Goal: Task Accomplishment & Management: Manage account settings

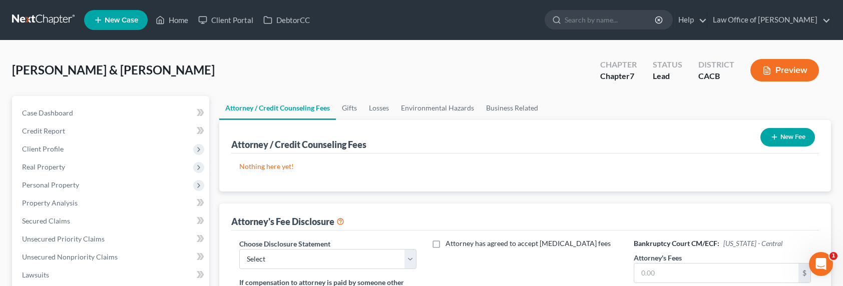
click at [60, 19] on link at bounding box center [44, 20] width 64 height 18
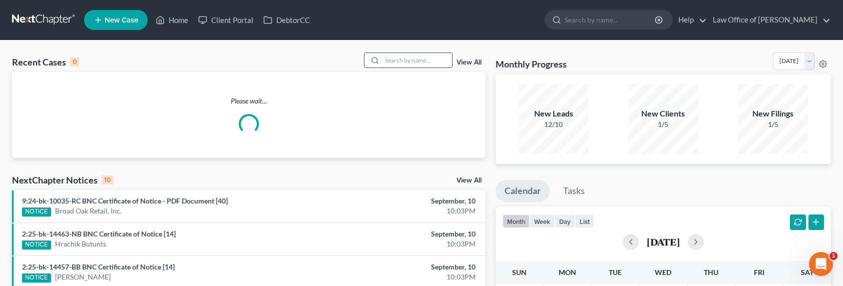
click at [410, 59] on input "search" at bounding box center [417, 60] width 70 height 15
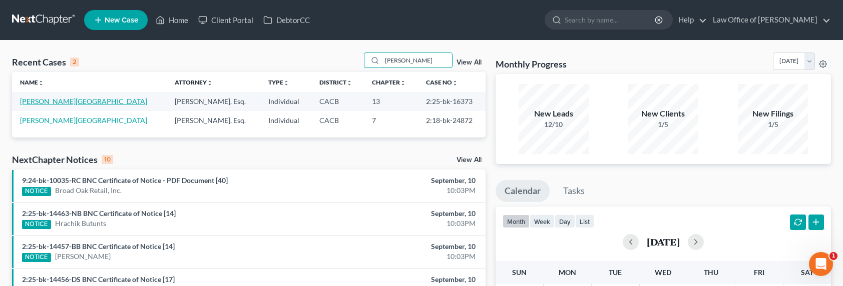
type input "[PERSON_NAME]"
click at [47, 101] on link "[PERSON_NAME][GEOGRAPHIC_DATA]" at bounding box center [83, 101] width 127 height 9
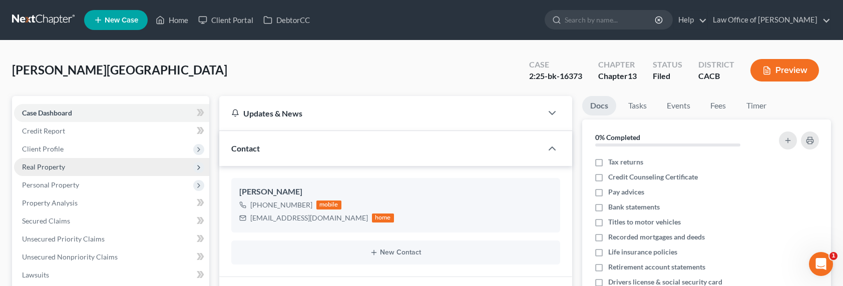
click at [52, 161] on span "Real Property" at bounding box center [111, 167] width 195 height 18
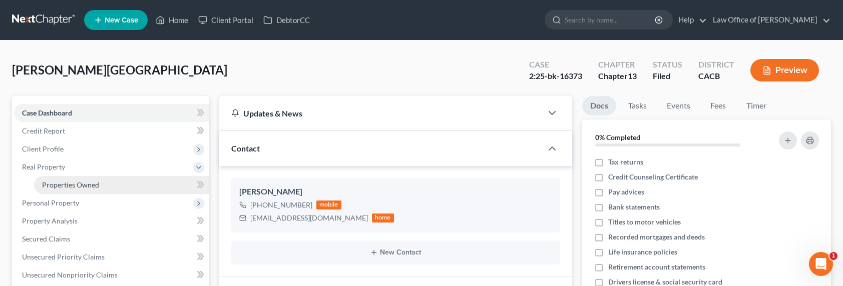
click at [74, 181] on span "Properties Owned" at bounding box center [70, 185] width 57 height 9
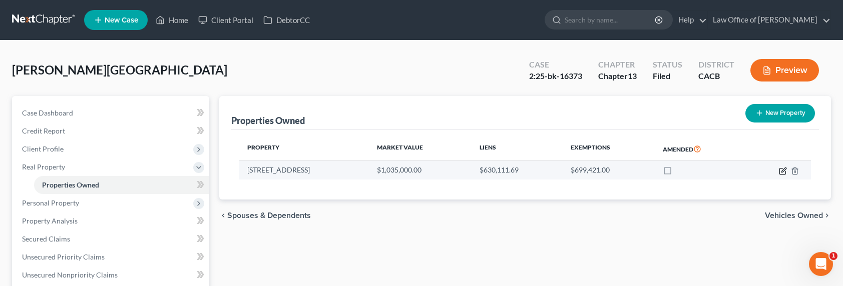
click at [782, 171] on icon "button" at bounding box center [784, 170] width 5 height 5
select select "4"
select select "0"
select select "1"
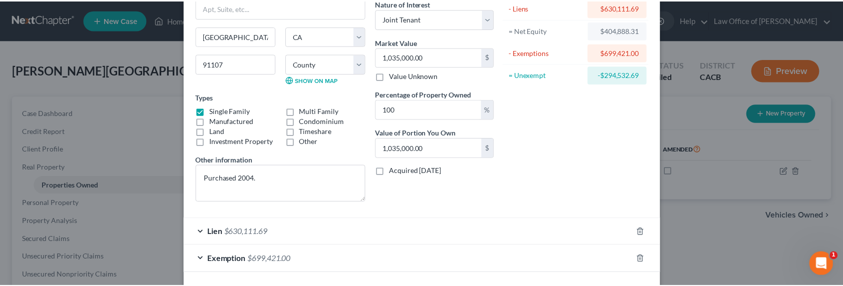
scroll to position [128, 0]
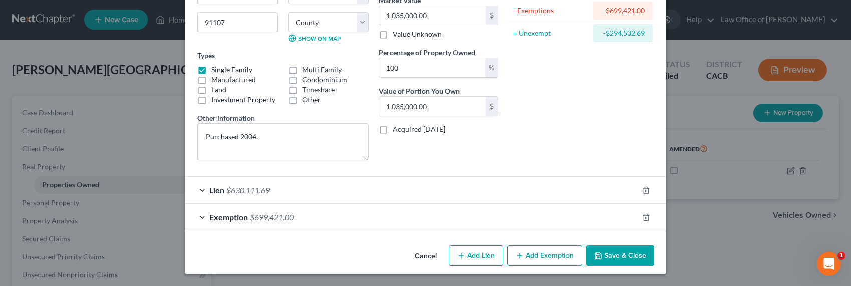
click at [625, 259] on button "Save & Close" at bounding box center [620, 256] width 68 height 21
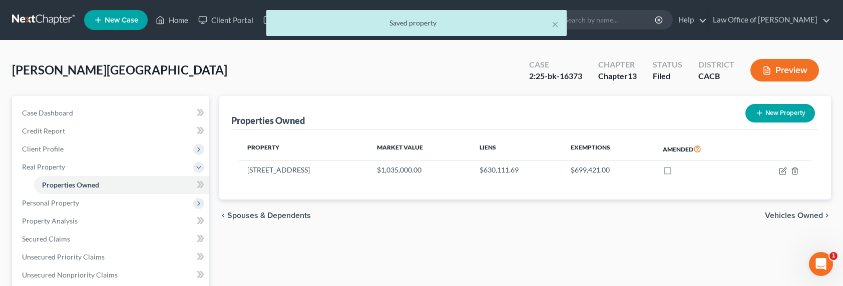
scroll to position [211, 0]
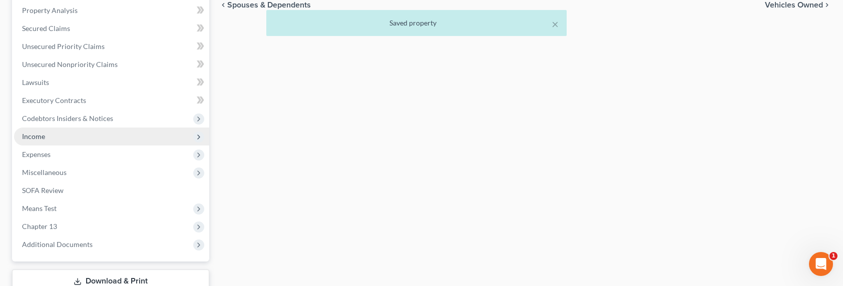
click at [32, 134] on span "Income" at bounding box center [33, 136] width 23 height 9
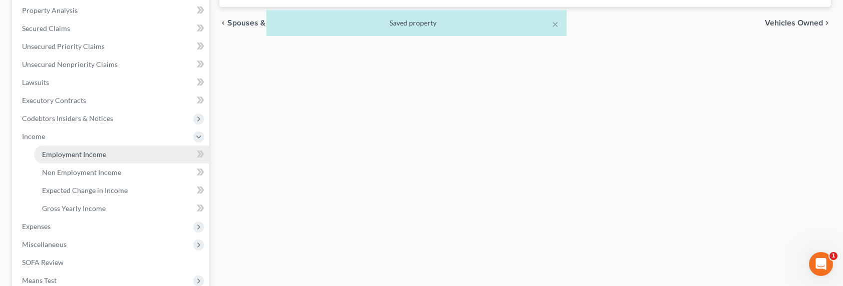
click at [70, 150] on span "Employment Income" at bounding box center [74, 154] width 64 height 9
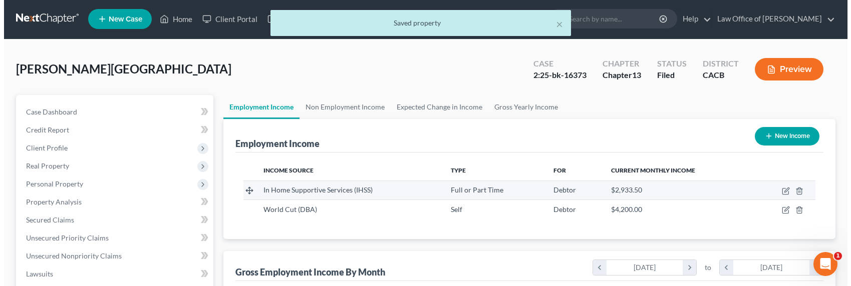
scroll to position [179, 345]
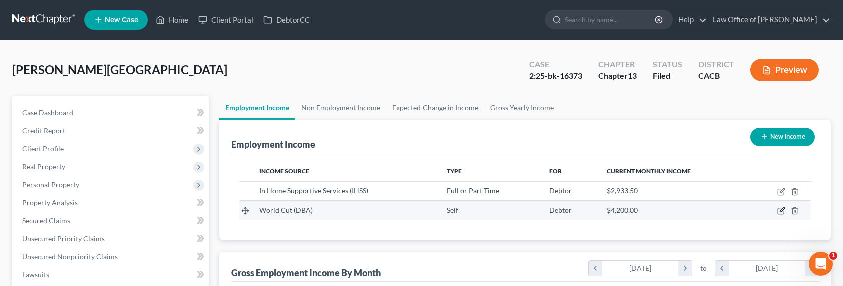
click at [782, 214] on icon "button" at bounding box center [782, 211] width 8 height 8
select select "1"
select select "4"
select select "0"
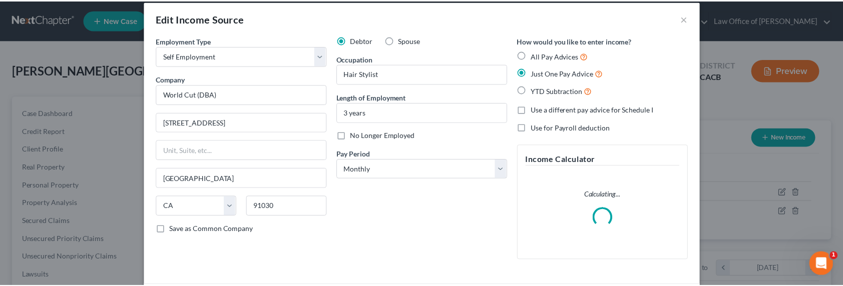
scroll to position [0, 0]
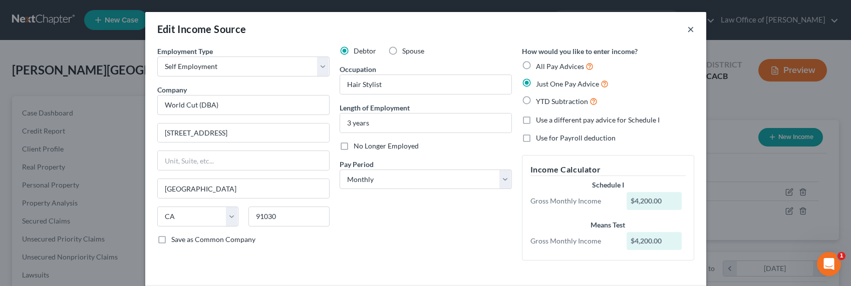
click at [687, 31] on button "×" at bounding box center [690, 29] width 7 height 12
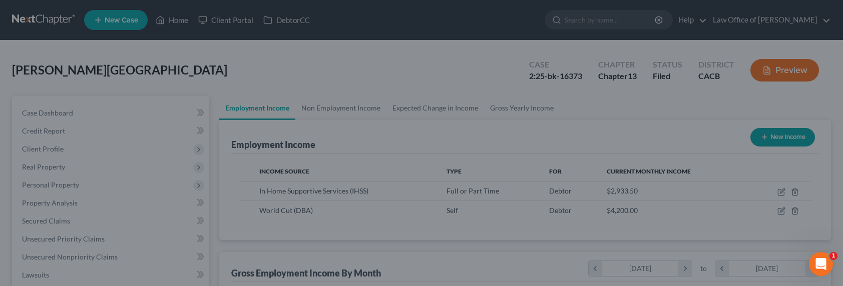
scroll to position [500678, 500512]
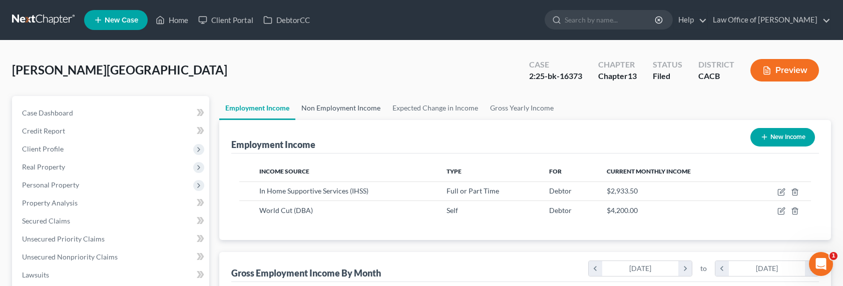
click at [343, 105] on link "Non Employment Income" at bounding box center [341, 108] width 91 height 24
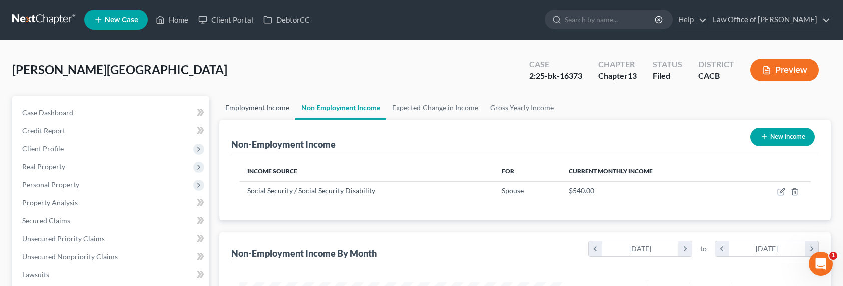
scroll to position [179, 345]
click at [259, 111] on link "Employment Income" at bounding box center [257, 108] width 76 height 24
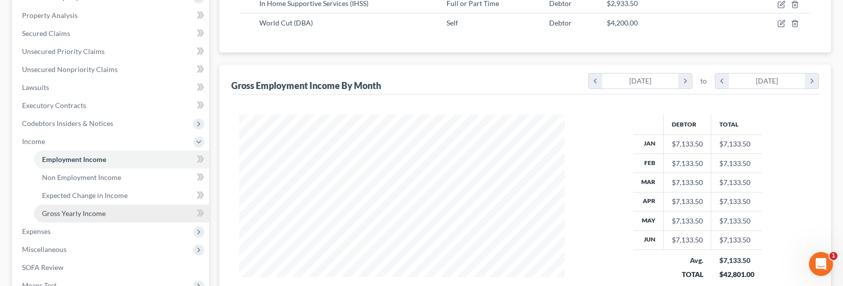
scroll to position [206, 0]
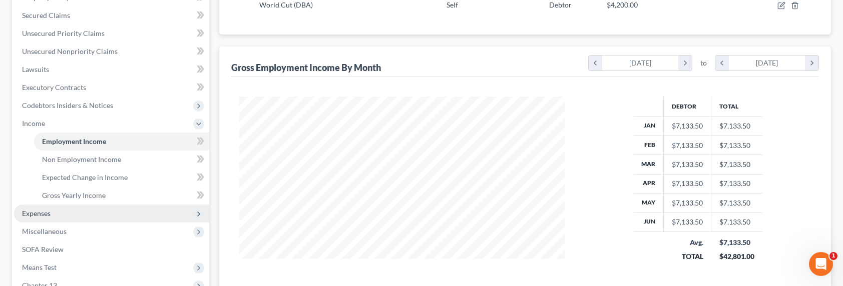
click at [28, 209] on span "Expenses" at bounding box center [36, 213] width 29 height 9
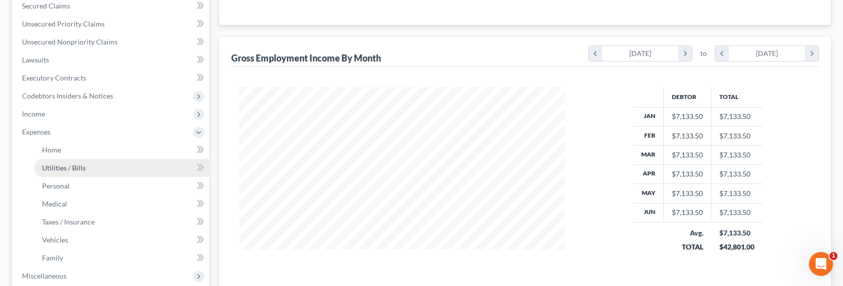
scroll to position [228, 0]
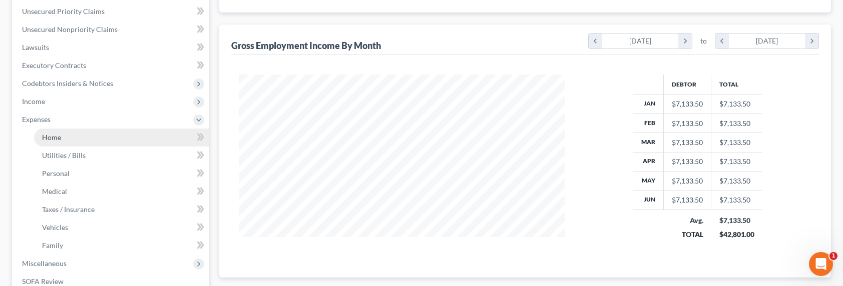
click at [52, 140] on span "Home" at bounding box center [51, 137] width 19 height 9
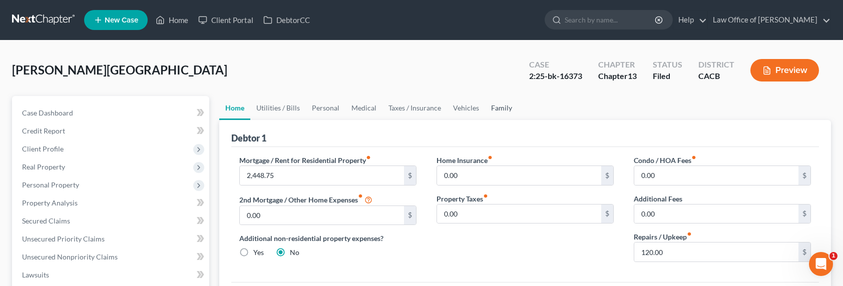
click at [499, 106] on link "Family" at bounding box center [501, 108] width 33 height 24
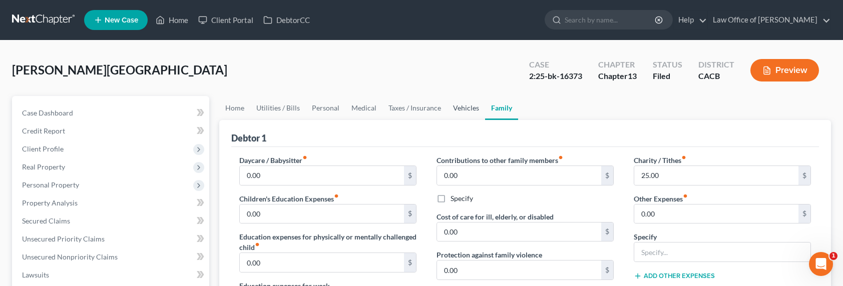
click at [450, 111] on link "Vehicles" at bounding box center [466, 108] width 38 height 24
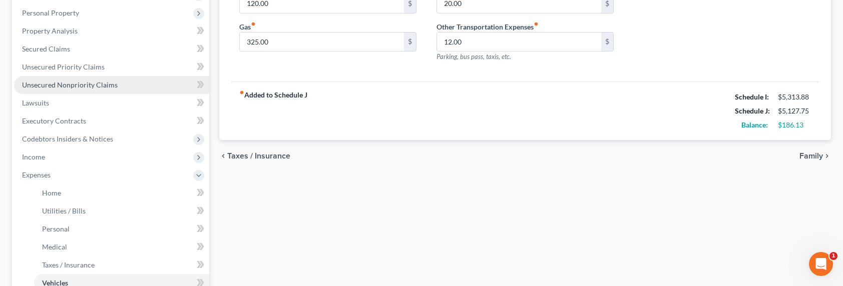
scroll to position [215, 0]
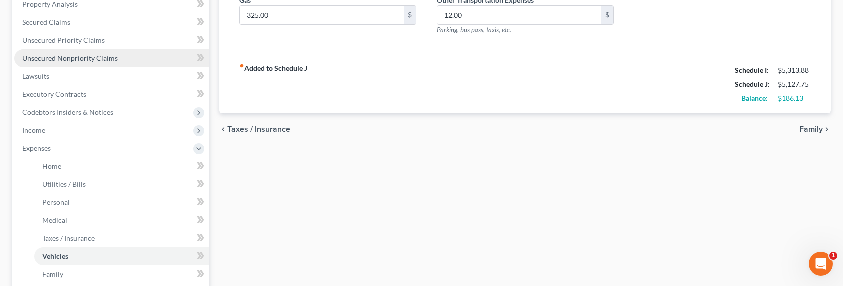
click at [59, 61] on span "Unsecured Nonpriority Claims" at bounding box center [70, 58] width 96 height 9
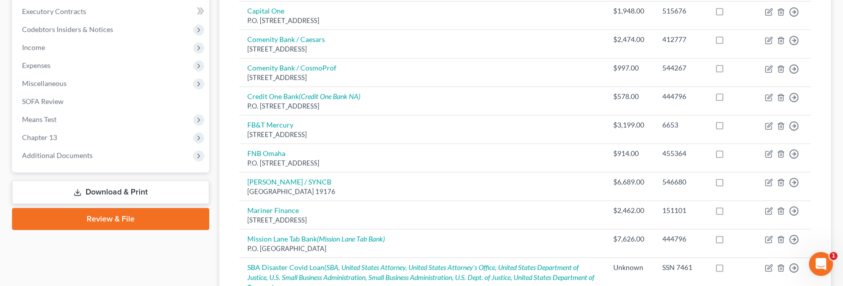
scroll to position [347, 0]
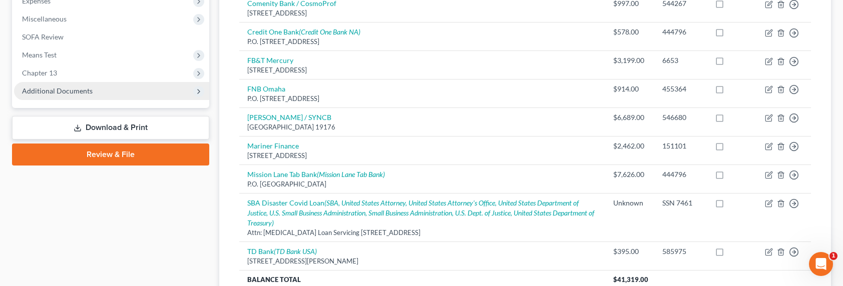
click at [57, 87] on span "Additional Documents" at bounding box center [57, 91] width 71 height 9
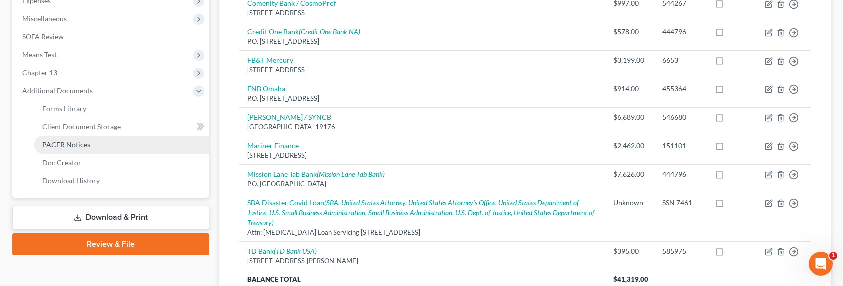
click at [65, 144] on span "PACER Notices" at bounding box center [66, 145] width 48 height 9
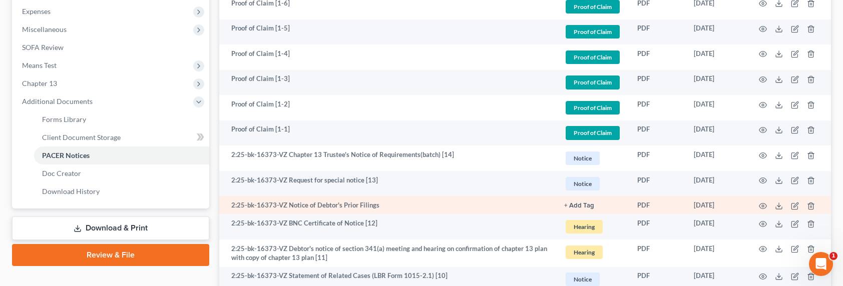
scroll to position [347, 0]
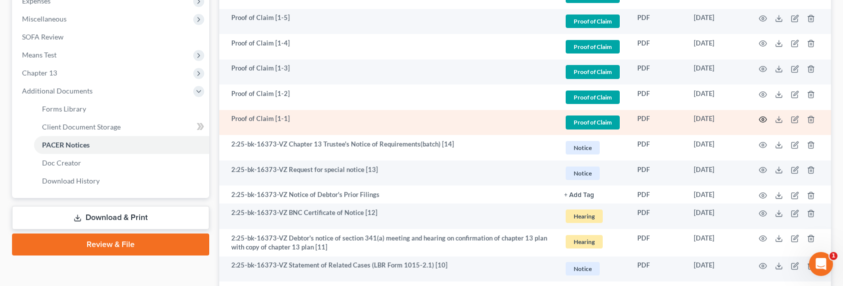
click at [763, 122] on icon "button" at bounding box center [764, 120] width 8 height 6
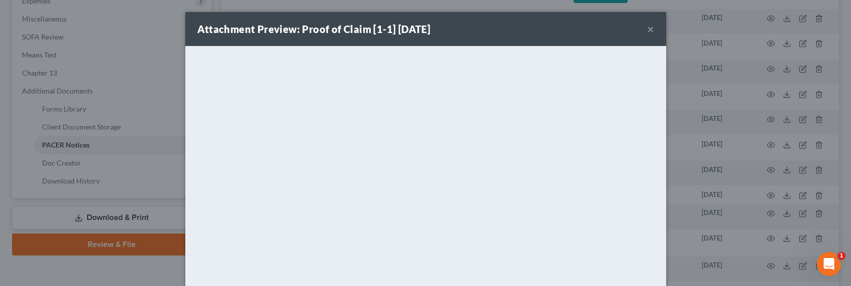
click at [700, 175] on div "Attachment Preview: Proof of Claim [1-1] 08/13/2025 × <object ng-attr-data='htt…" at bounding box center [425, 143] width 851 height 286
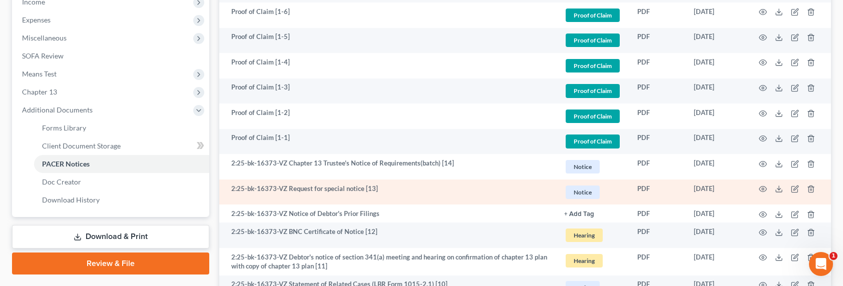
scroll to position [328, 0]
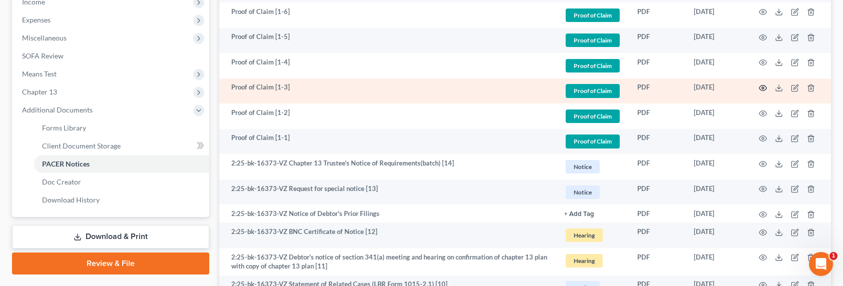
click at [764, 89] on icon "button" at bounding box center [763, 88] width 8 height 8
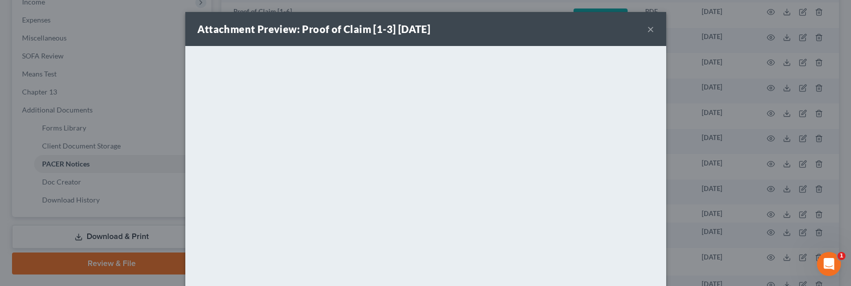
click at [737, 127] on div "Attachment Preview: Proof of Claim [1-3] 08/13/2025 × <object ng-attr-data='htt…" at bounding box center [425, 143] width 851 height 286
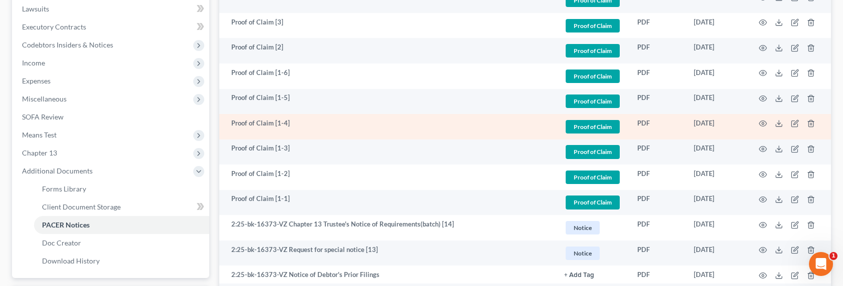
scroll to position [259, 0]
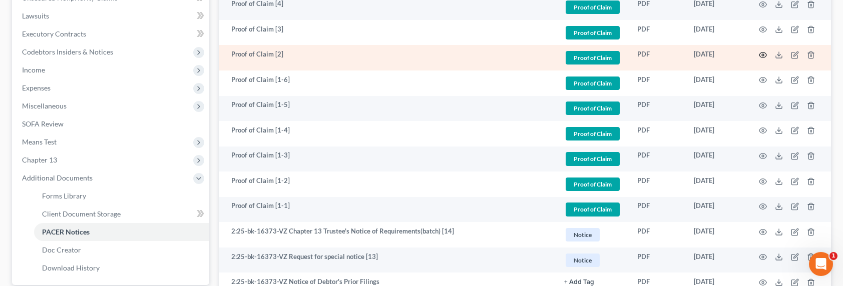
click at [762, 53] on icon "button" at bounding box center [763, 55] width 8 height 8
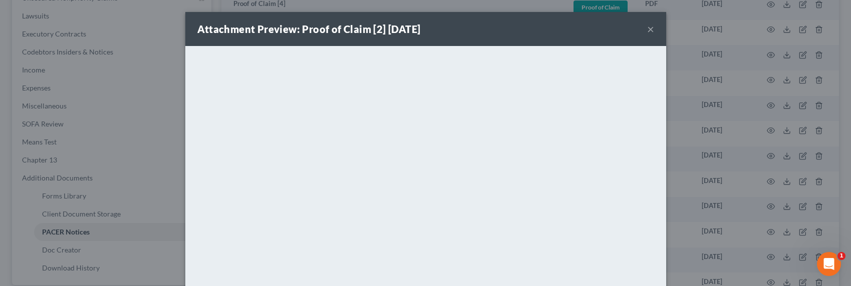
click at [730, 174] on div "Attachment Preview: Proof of Claim [2] 08/31/2025 × <object ng-attr-data='https…" at bounding box center [425, 143] width 851 height 286
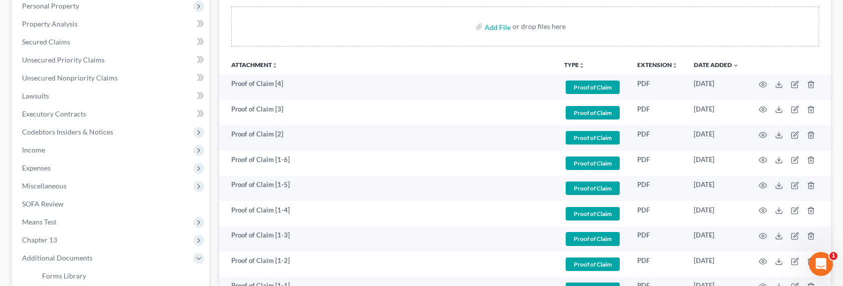
scroll to position [166, 0]
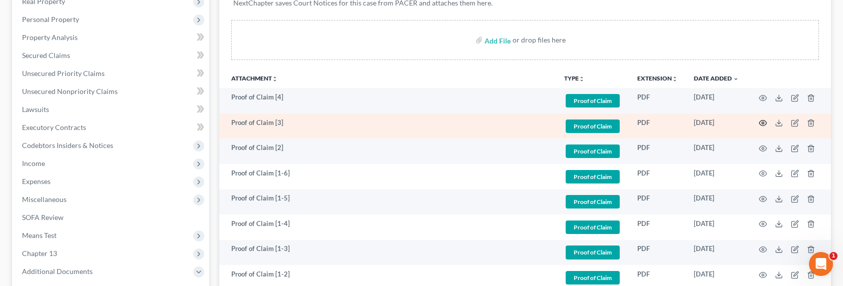
click at [765, 122] on icon "button" at bounding box center [763, 123] width 8 height 8
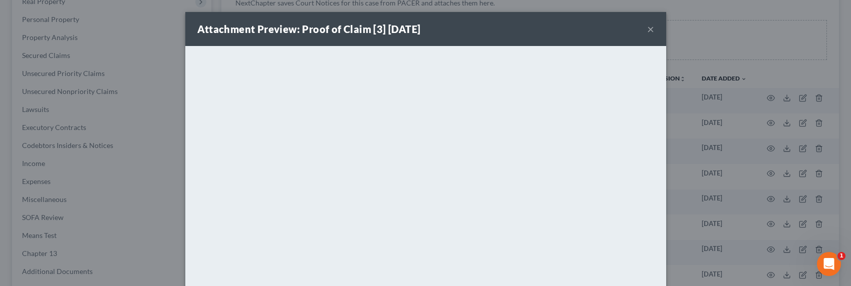
click at [695, 202] on div "Attachment Preview: Proof of Claim [3] 08/31/2025 × <object ng-attr-data='https…" at bounding box center [425, 143] width 851 height 286
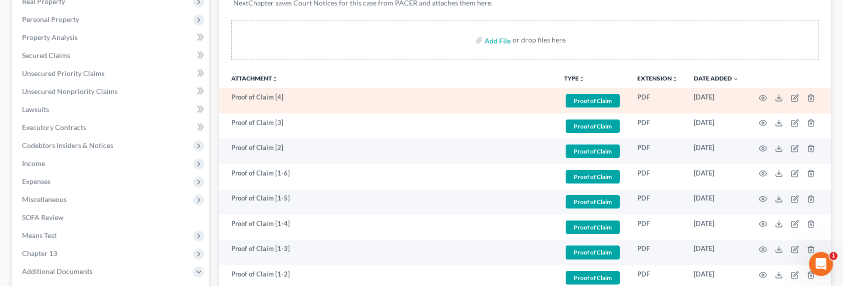
click at [758, 97] on td at bounding box center [789, 101] width 84 height 26
click at [764, 97] on circle "button" at bounding box center [763, 98] width 2 height 2
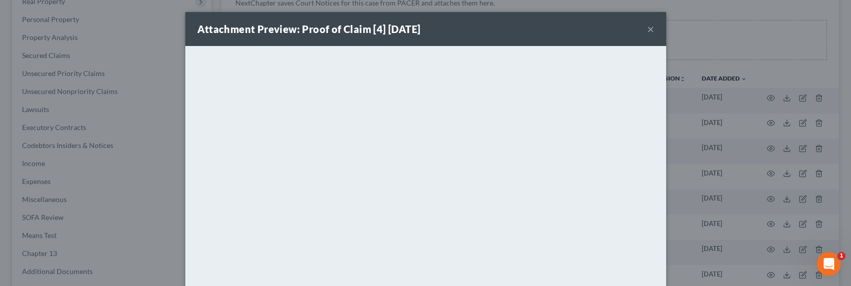
click at [704, 136] on div "Attachment Preview: Proof of Claim [4] 09/02/2025 × <object ng-attr-data='https…" at bounding box center [425, 143] width 851 height 286
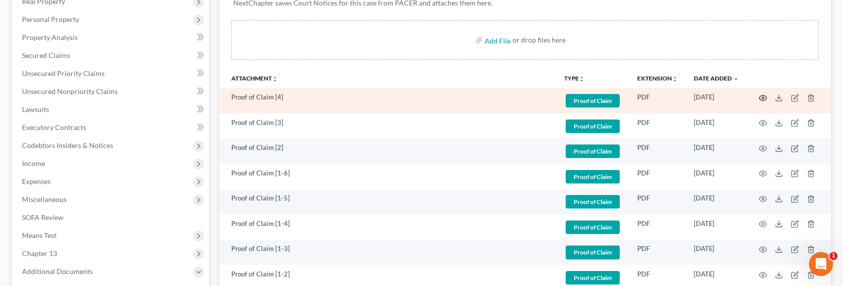
click at [765, 96] on icon "button" at bounding box center [763, 98] width 8 height 8
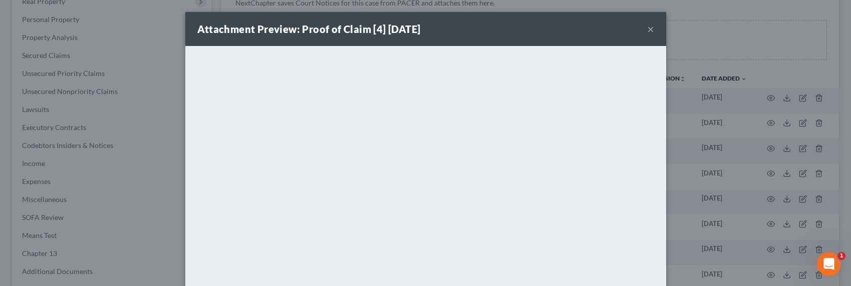
click at [712, 173] on div "Attachment Preview: Proof of Claim [4] 09/02/2025 × <object ng-attr-data='https…" at bounding box center [425, 143] width 851 height 286
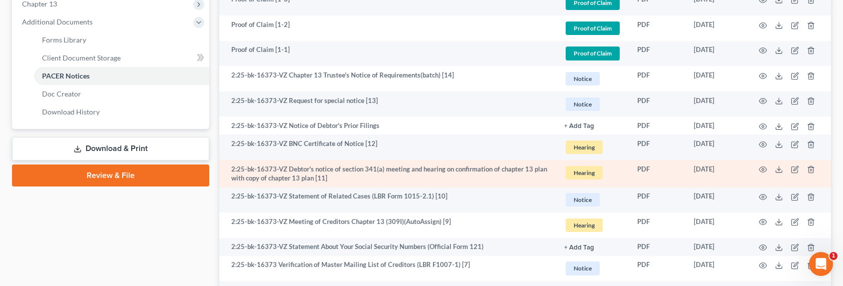
scroll to position [475, 0]
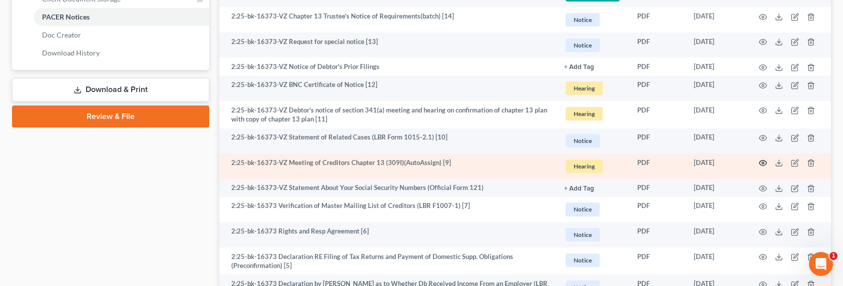
click at [765, 161] on icon "button" at bounding box center [764, 164] width 8 height 6
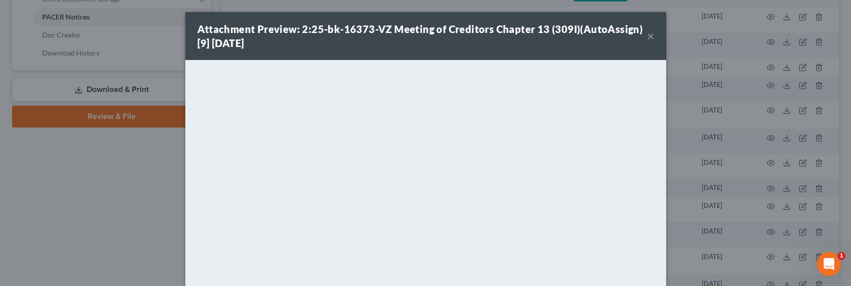
click at [724, 187] on div "Attachment Preview: 2:25-bk-16373-VZ Meeting of Creditors Chapter 13 (309I)(Aut…" at bounding box center [425, 143] width 851 height 286
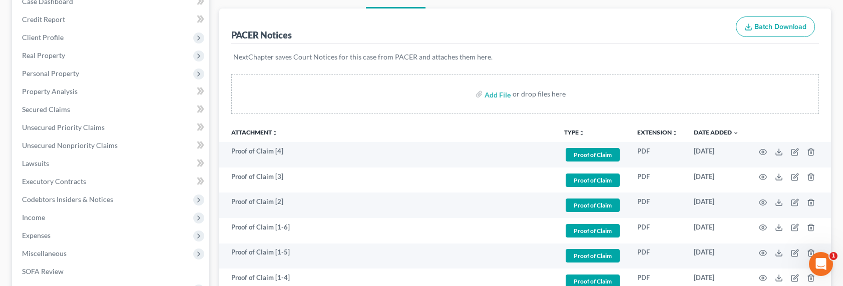
scroll to position [0, 0]
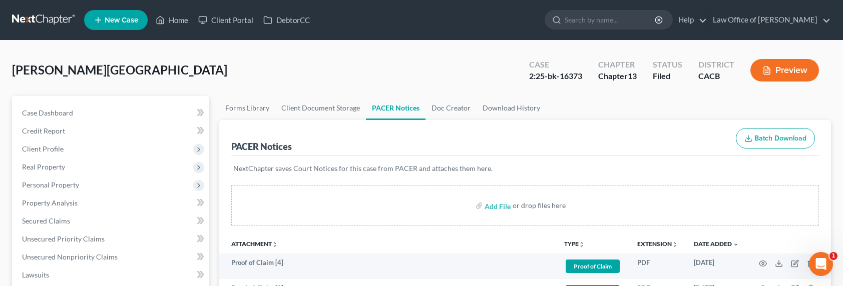
click at [64, 23] on link at bounding box center [44, 20] width 64 height 18
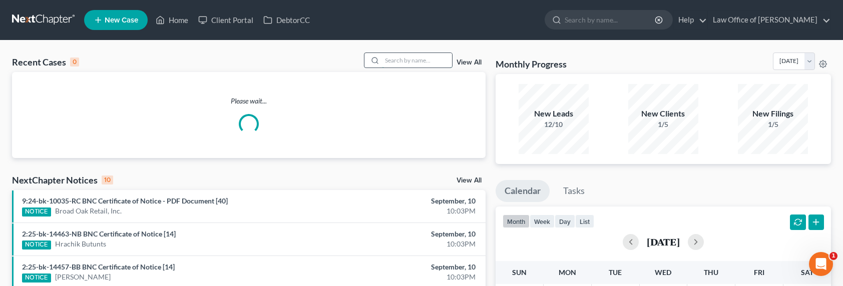
click at [417, 62] on input "search" at bounding box center [417, 60] width 70 height 15
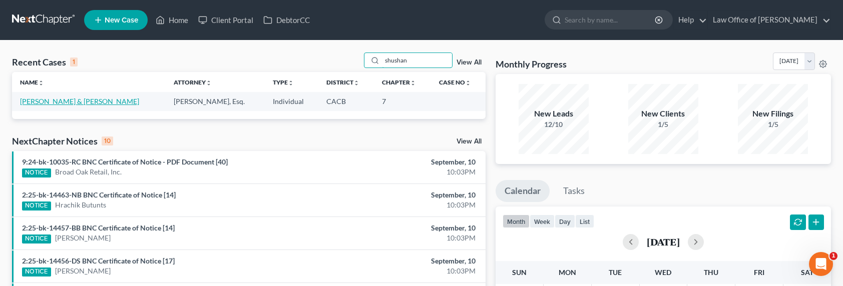
type input "shushan"
click at [126, 100] on link "[PERSON_NAME] & [PERSON_NAME]" at bounding box center [79, 101] width 119 height 9
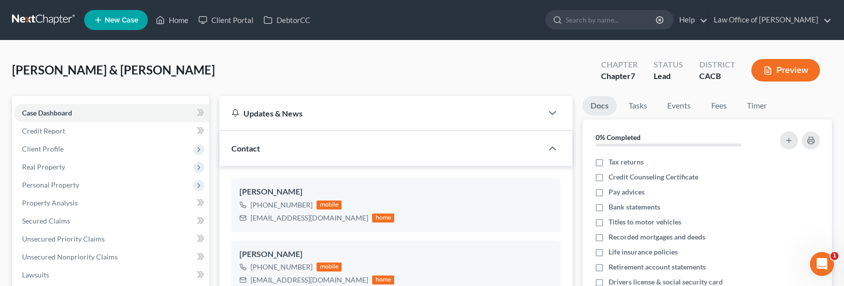
click at [32, 19] on link at bounding box center [44, 20] width 64 height 18
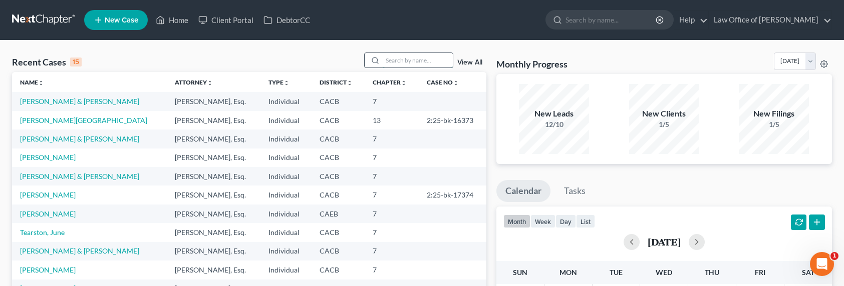
click at [416, 56] on input "search" at bounding box center [418, 60] width 70 height 15
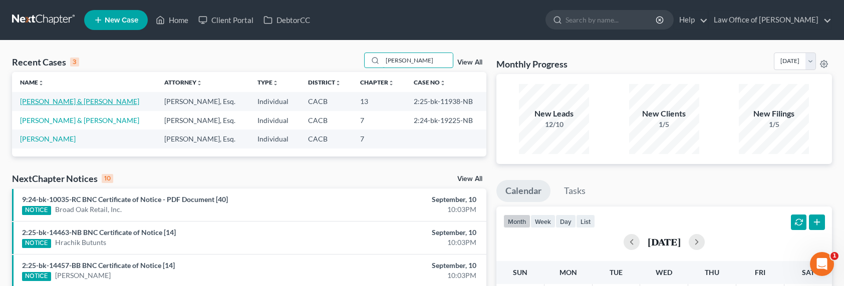
type input "johnson"
click at [45, 100] on link "[PERSON_NAME] & [PERSON_NAME]" at bounding box center [79, 101] width 119 height 9
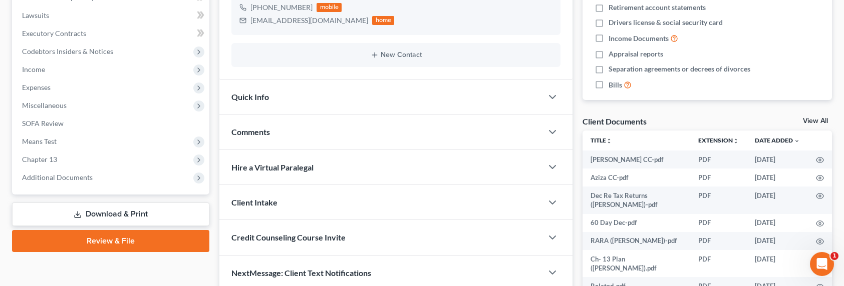
scroll to position [358, 0]
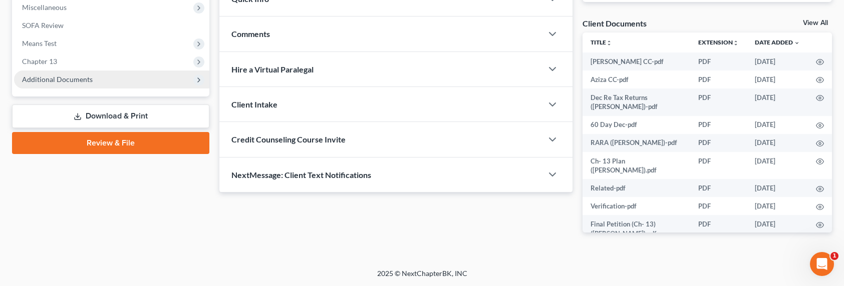
click at [48, 76] on span "Additional Documents" at bounding box center [57, 79] width 71 height 9
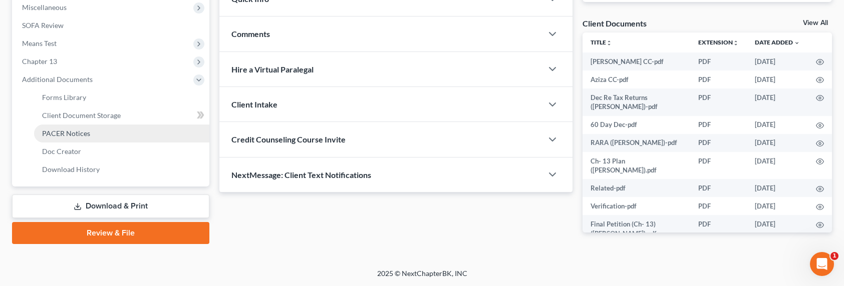
click at [77, 130] on span "PACER Notices" at bounding box center [66, 133] width 48 height 9
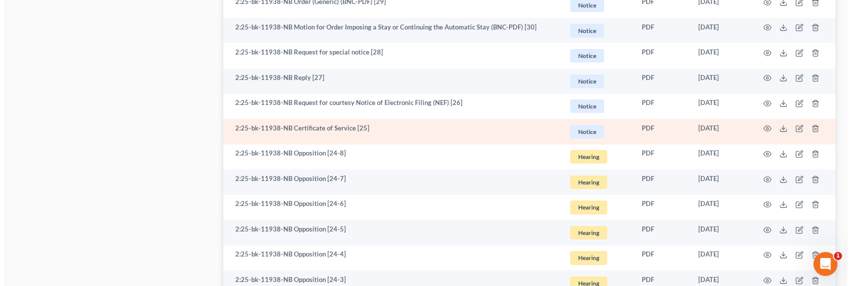
scroll to position [1276, 0]
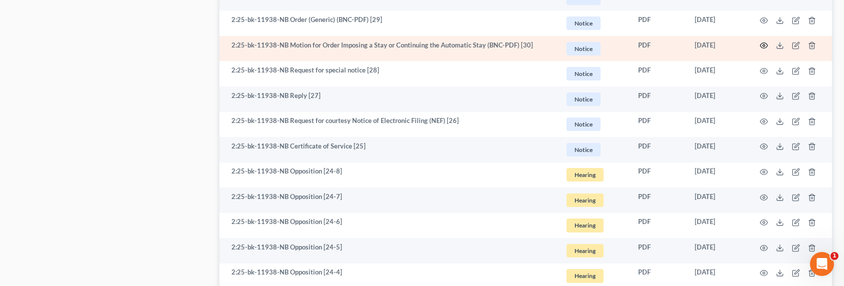
click at [764, 45] on circle "button" at bounding box center [764, 46] width 2 height 2
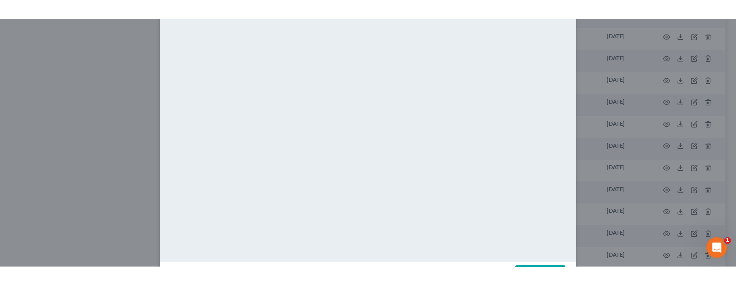
scroll to position [135, 0]
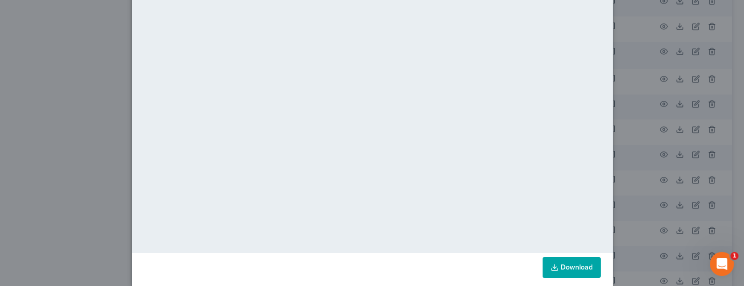
click at [76, 124] on div "Attachment Preview: 2:25-bk-11938-NB Motion for Order Imposing a Stay or Contin…" at bounding box center [372, 143] width 744 height 286
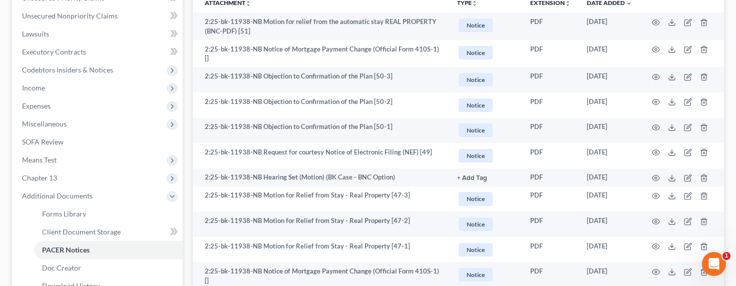
scroll to position [0, 0]
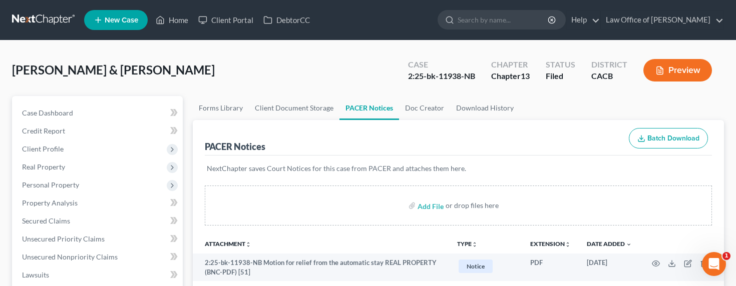
click at [53, 17] on link at bounding box center [44, 20] width 64 height 18
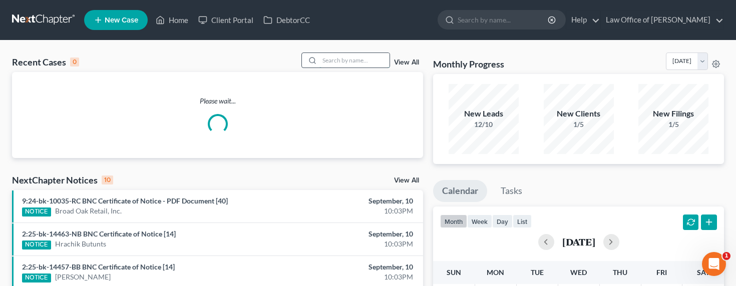
click at [353, 58] on input "search" at bounding box center [355, 60] width 70 height 15
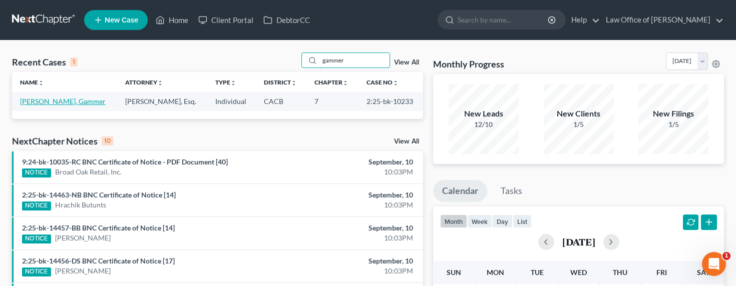
type input "gammer"
click at [45, 103] on link "Nersissian, Gammer" at bounding box center [63, 101] width 86 height 9
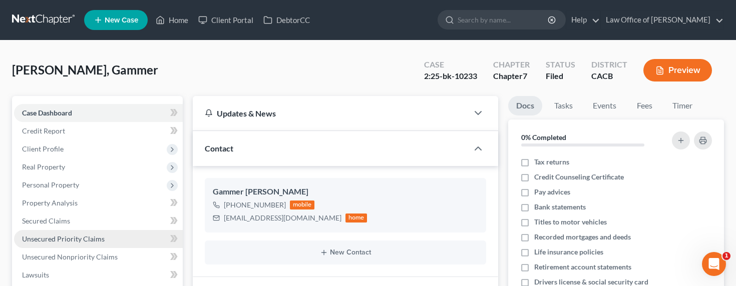
click at [67, 240] on span "Unsecured Priority Claims" at bounding box center [63, 239] width 83 height 9
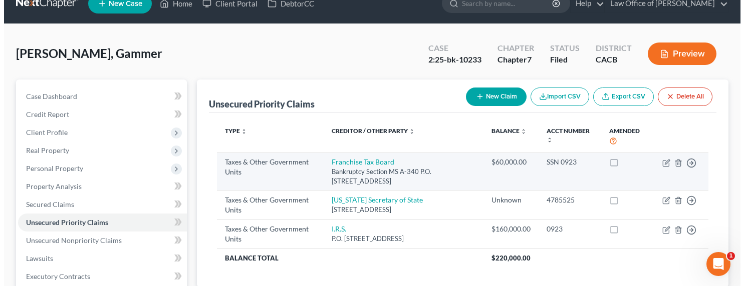
scroll to position [24, 0]
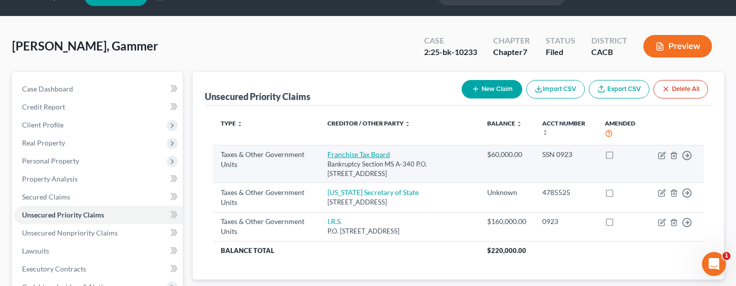
click at [361, 154] on link "Franchise Tax Board" at bounding box center [359, 154] width 63 height 9
select select "3"
select select "4"
select select "0"
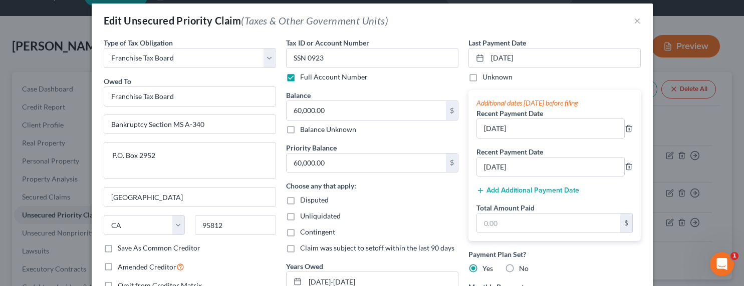
scroll to position [0, 0]
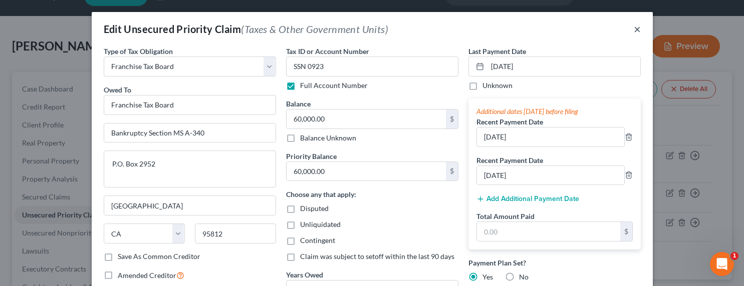
click at [634, 30] on button "×" at bounding box center [637, 29] width 7 height 12
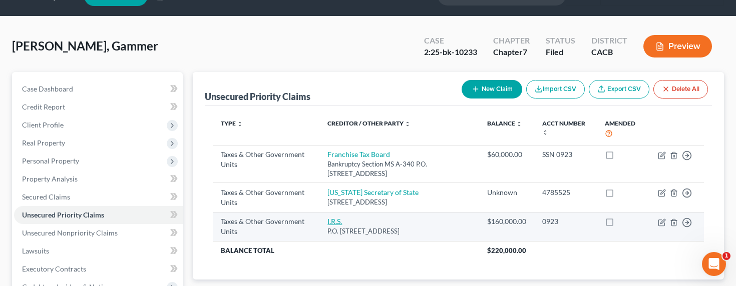
click at [331, 220] on link "I.R.S." at bounding box center [335, 221] width 15 height 9
select select "0"
select select "39"
select select "0"
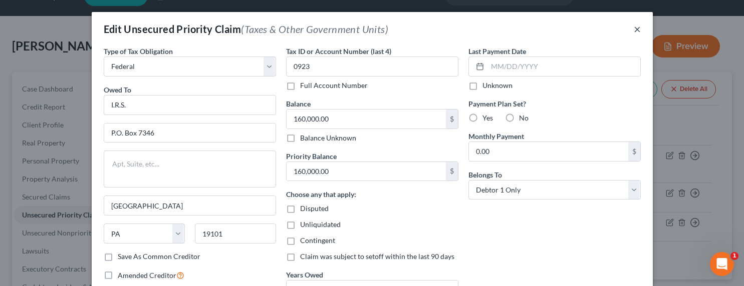
click at [634, 29] on button "×" at bounding box center [637, 29] width 7 height 12
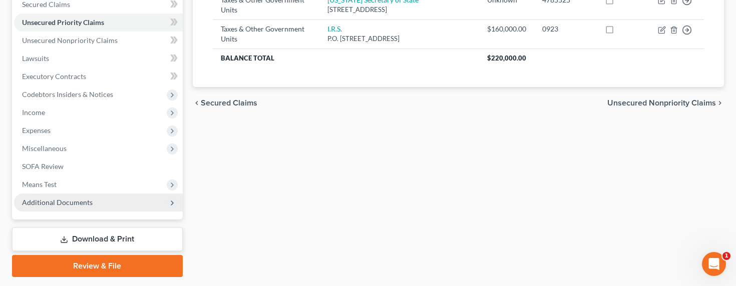
scroll to position [245, 0]
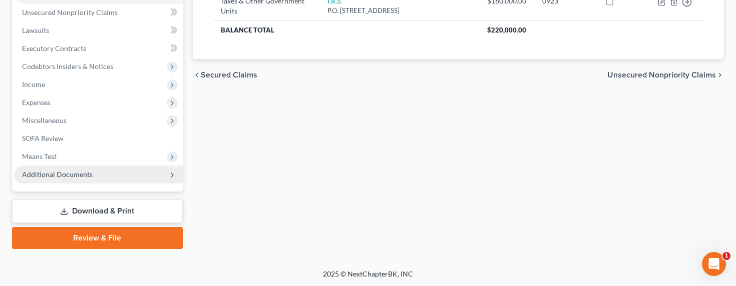
click at [79, 174] on span "Additional Documents" at bounding box center [57, 174] width 71 height 9
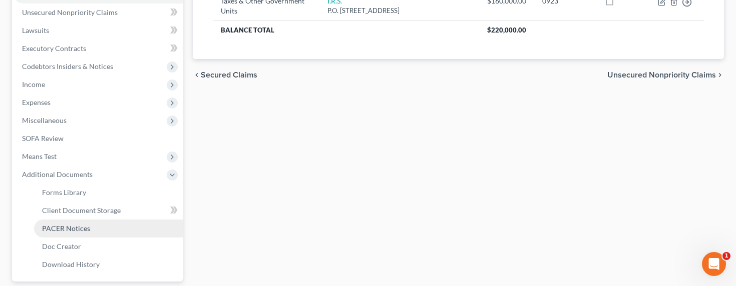
click at [77, 232] on span "PACER Notices" at bounding box center [66, 228] width 48 height 9
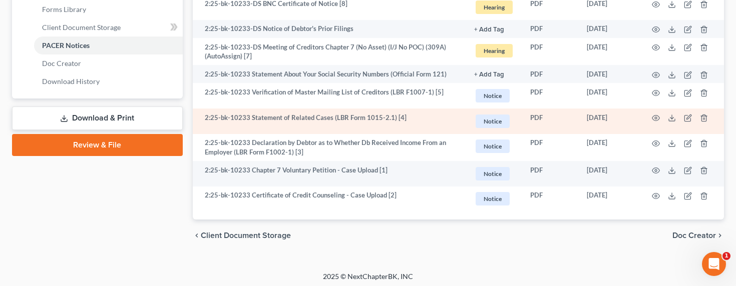
scroll to position [429, 0]
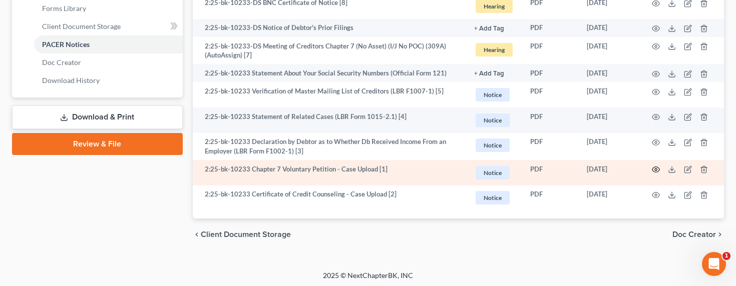
click at [657, 166] on icon "button" at bounding box center [656, 170] width 8 height 8
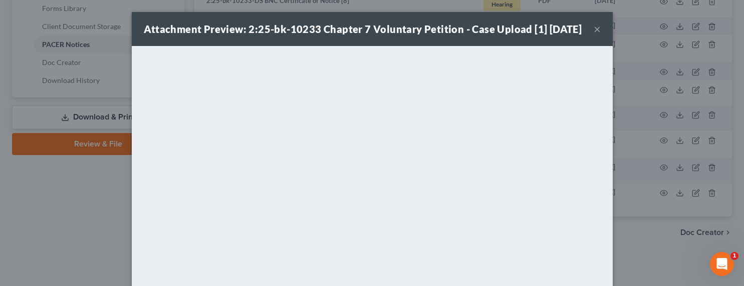
click at [40, 99] on div "Attachment Preview: 2:25-bk-10233 Chapter 7 Voluntary Petition - Case Upload [1…" at bounding box center [372, 143] width 744 height 286
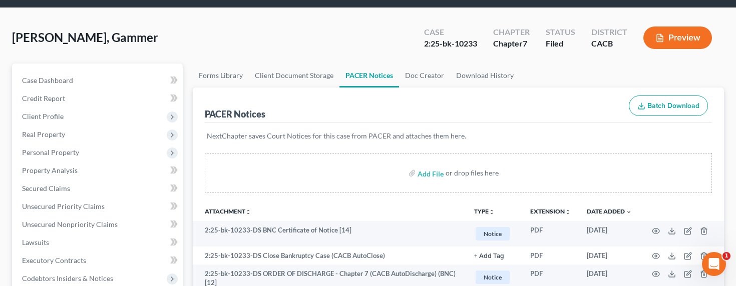
scroll to position [0, 0]
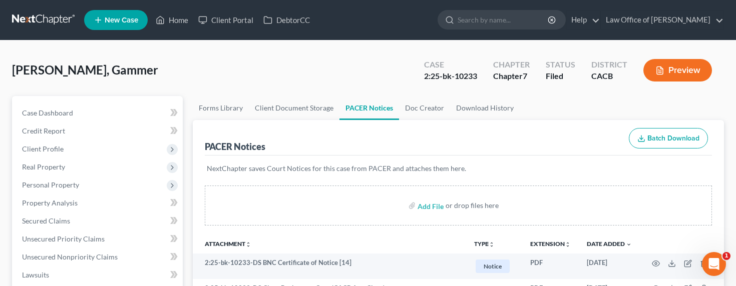
click at [37, 18] on link at bounding box center [44, 20] width 64 height 18
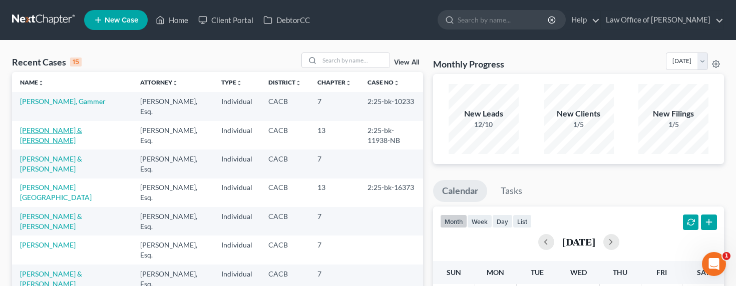
click at [65, 132] on link "[PERSON_NAME] & [PERSON_NAME]" at bounding box center [51, 135] width 62 height 19
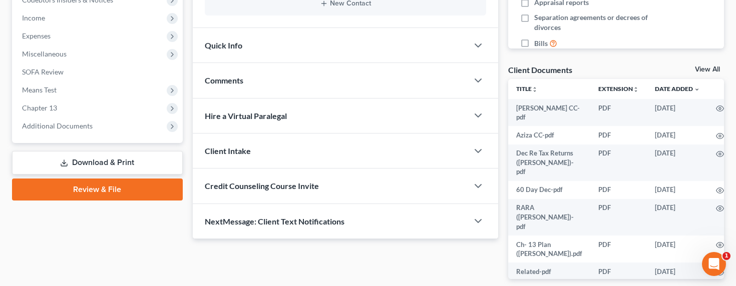
scroll to position [358, 0]
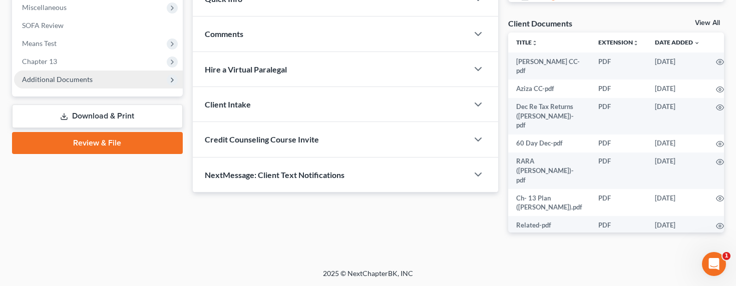
click at [34, 77] on span "Additional Documents" at bounding box center [57, 79] width 71 height 9
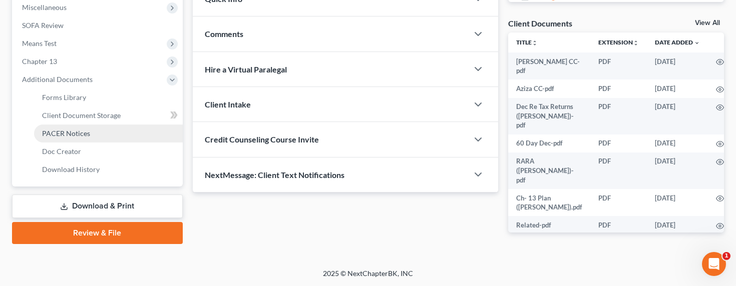
click at [55, 132] on span "PACER Notices" at bounding box center [66, 133] width 48 height 9
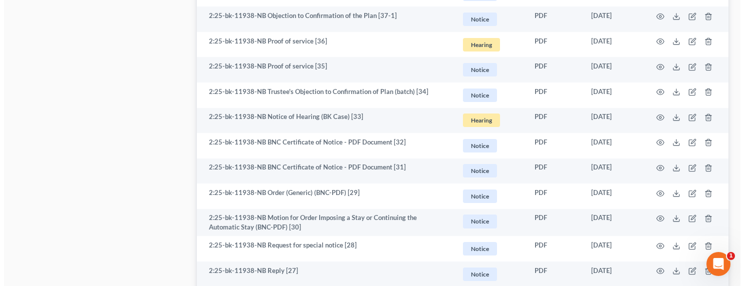
scroll to position [1125, 0]
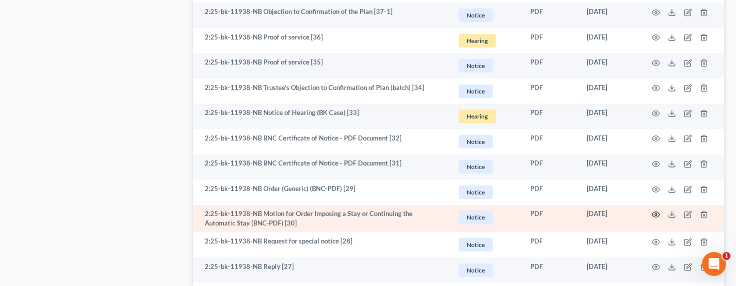
click at [657, 214] on circle "button" at bounding box center [656, 215] width 2 height 2
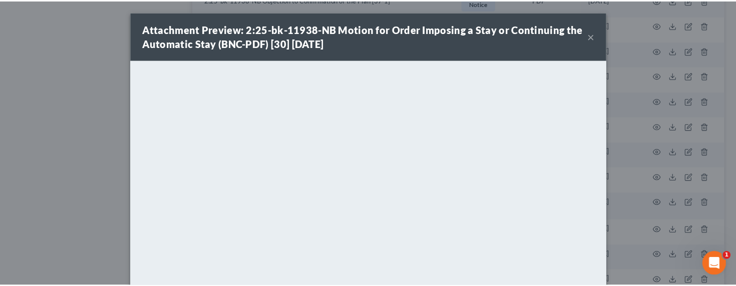
scroll to position [91, 0]
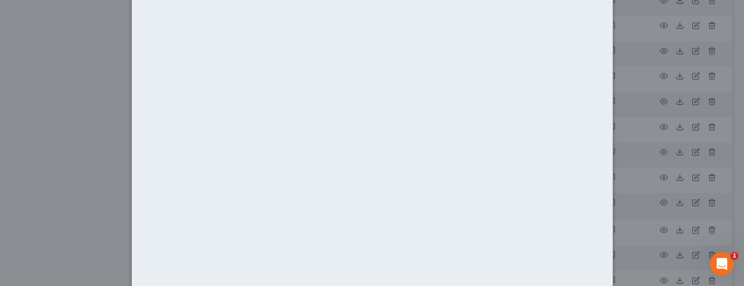
click at [628, 154] on div "Attachment Preview: 2:25-bk-11938-NB Motion for Order Imposing a Stay or Contin…" at bounding box center [372, 143] width 744 height 286
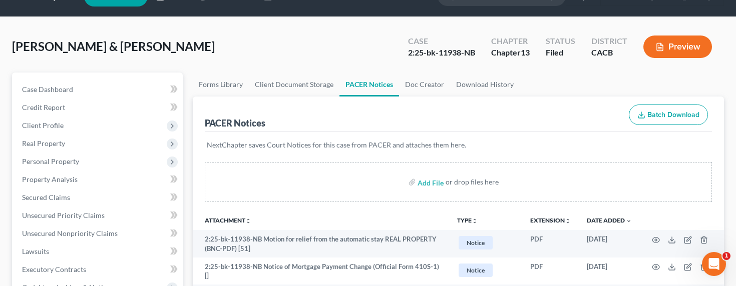
scroll to position [0, 0]
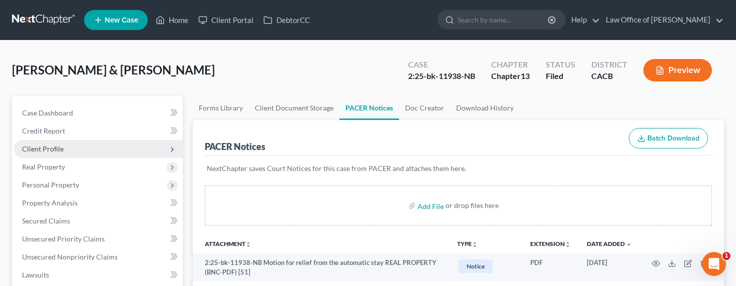
click at [48, 150] on span "Client Profile" at bounding box center [43, 149] width 42 height 9
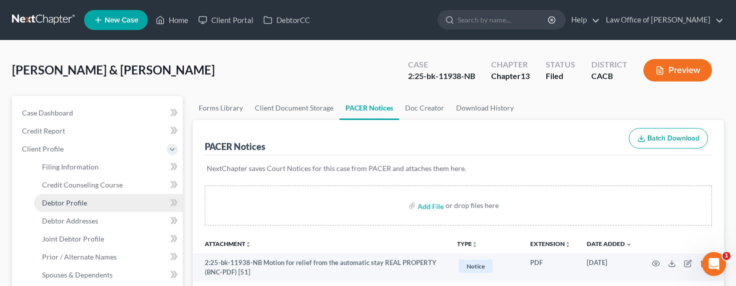
click at [75, 205] on span "Debtor Profile" at bounding box center [64, 203] width 45 height 9
select select "1"
select select "6"
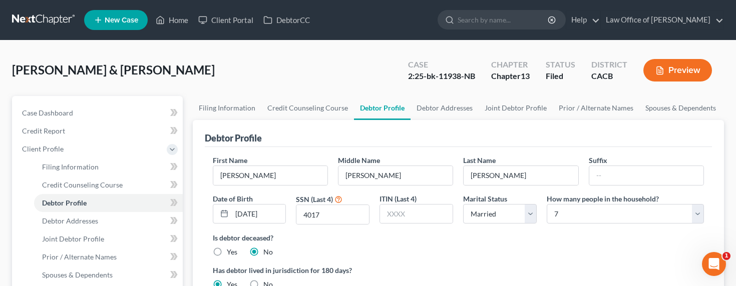
radio input "true"
click at [666, 110] on link "Spouses & Dependents" at bounding box center [681, 108] width 83 height 24
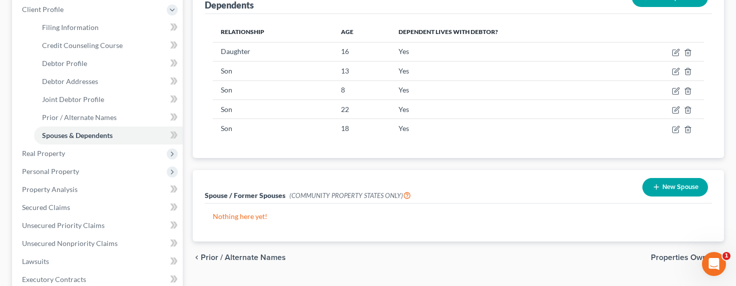
scroll to position [211, 0]
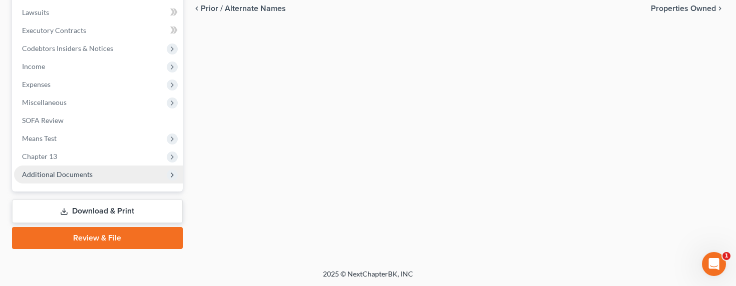
click at [73, 174] on span "Additional Documents" at bounding box center [57, 174] width 71 height 9
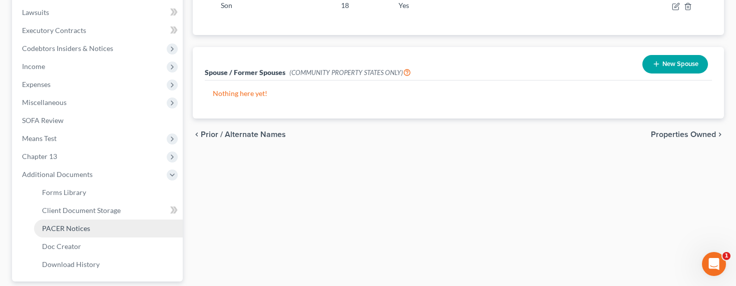
click at [72, 229] on span "PACER Notices" at bounding box center [66, 228] width 48 height 9
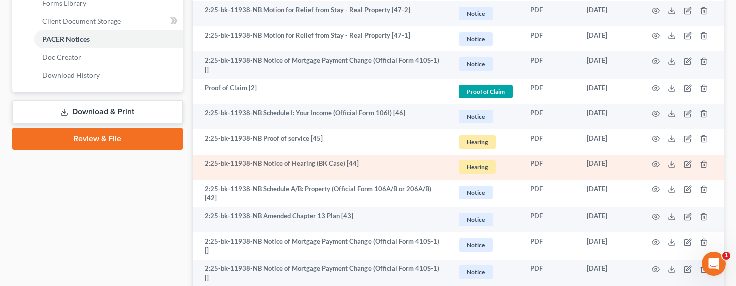
scroll to position [453, 0]
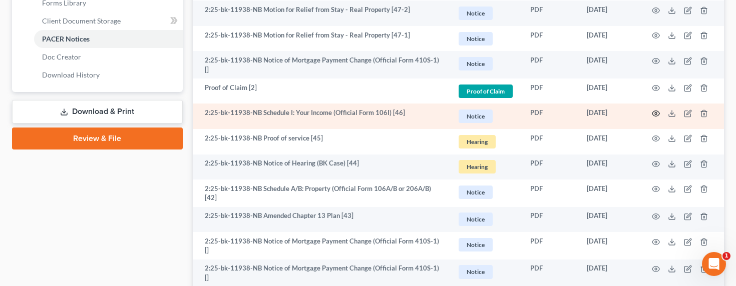
click at [656, 110] on icon "button" at bounding box center [656, 114] width 8 height 8
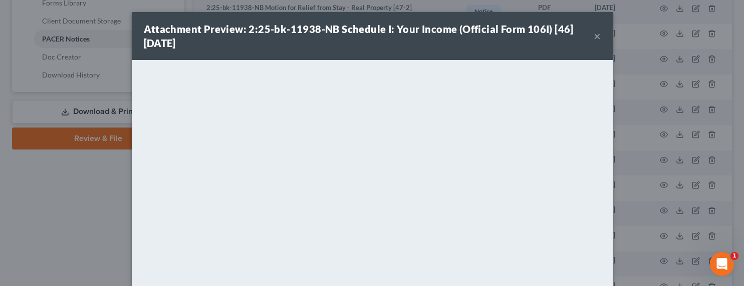
click at [666, 138] on div "Attachment Preview: 2:25-bk-11938-NB Schedule I: Your Income (Official Form 106…" at bounding box center [372, 143] width 744 height 286
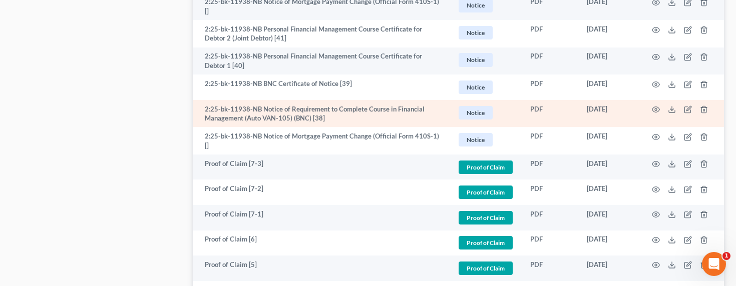
scroll to position [761, 0]
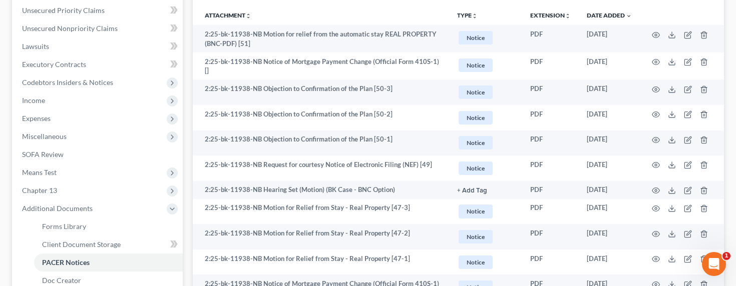
scroll to position [228, 0]
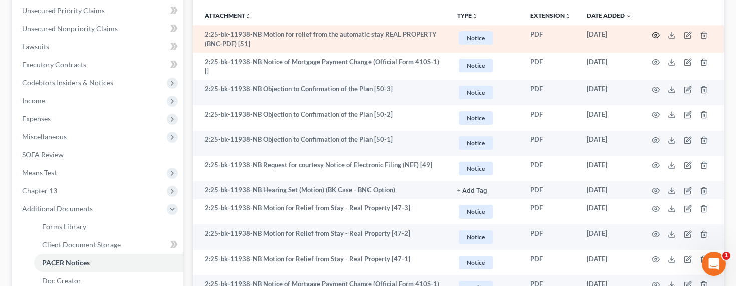
click at [658, 34] on icon "button" at bounding box center [656, 36] width 8 height 8
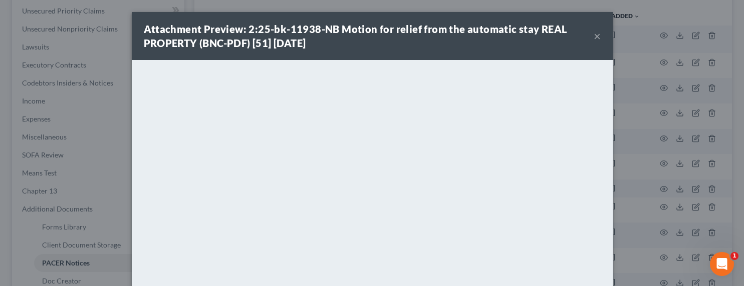
click at [635, 121] on div "Attachment Preview: 2:25-bk-11938-NB Motion for relief from the automatic stay …" at bounding box center [372, 143] width 744 height 286
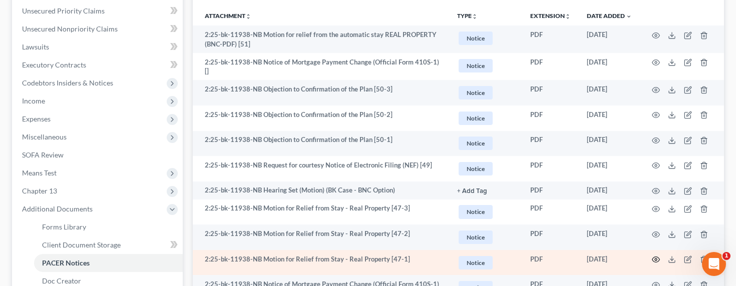
click at [659, 257] on icon "button" at bounding box center [657, 260] width 8 height 6
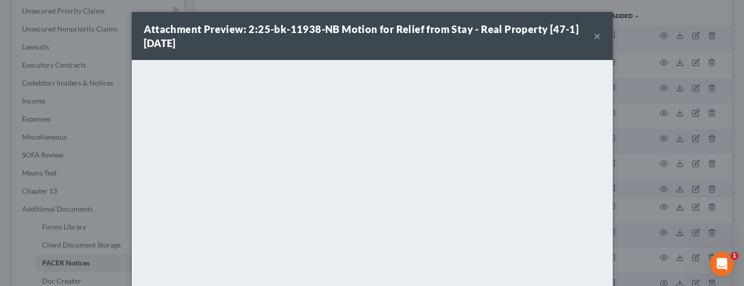
click at [651, 174] on div "Attachment Preview: 2:25-bk-11938-NB Motion for Relief from Stay - Real Propert…" at bounding box center [372, 143] width 744 height 286
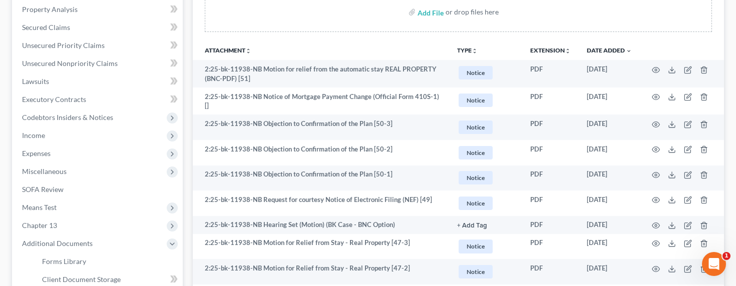
scroll to position [133, 0]
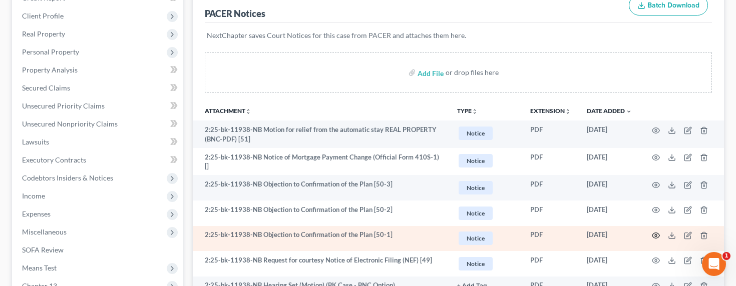
click at [657, 233] on icon "button" at bounding box center [656, 236] width 8 height 8
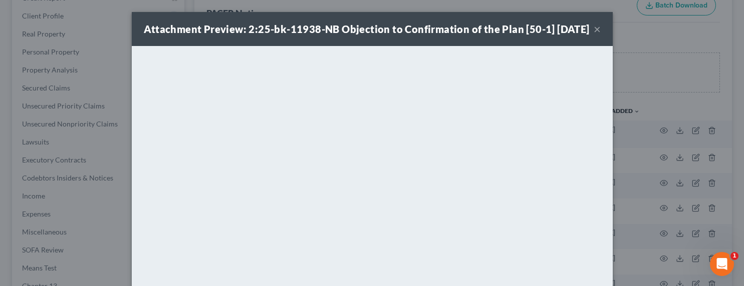
click at [649, 129] on div "Attachment Preview: 2:25-bk-11938-NB Objection to Confirmation of the Plan [50-…" at bounding box center [372, 143] width 744 height 286
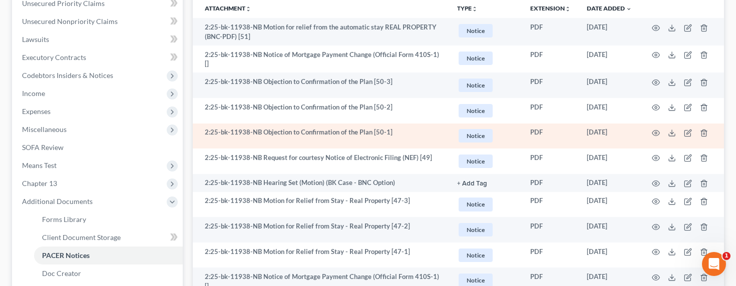
scroll to position [258, 0]
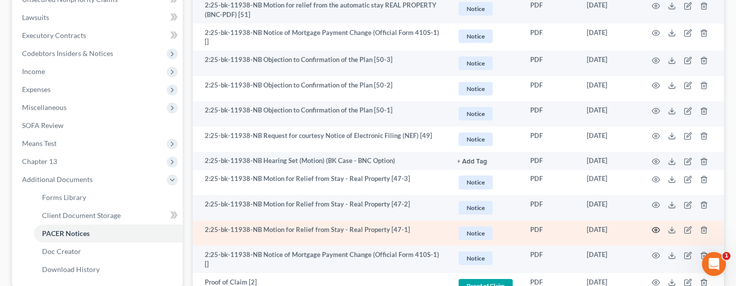
click at [654, 227] on icon "button" at bounding box center [656, 230] width 8 height 8
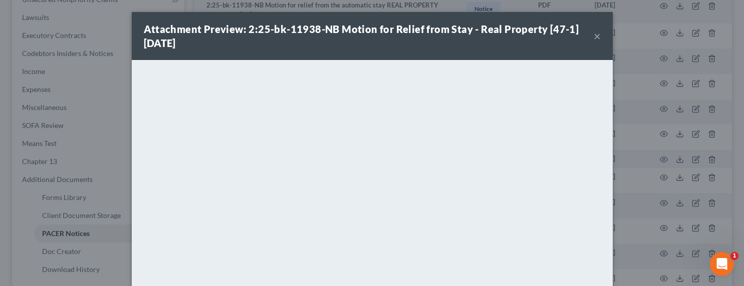
click at [647, 133] on div "Attachment Preview: 2:25-bk-11938-NB Motion for Relief from Stay - Real Propert…" at bounding box center [372, 143] width 744 height 286
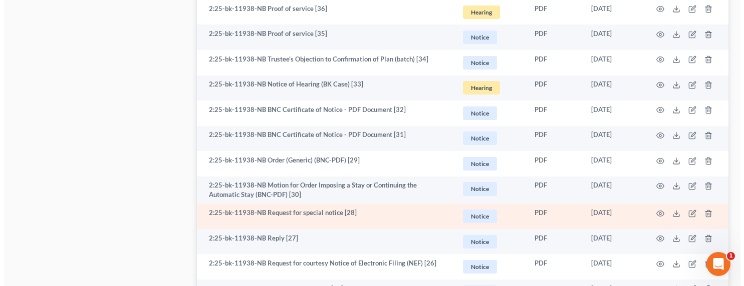
scroll to position [1177, 0]
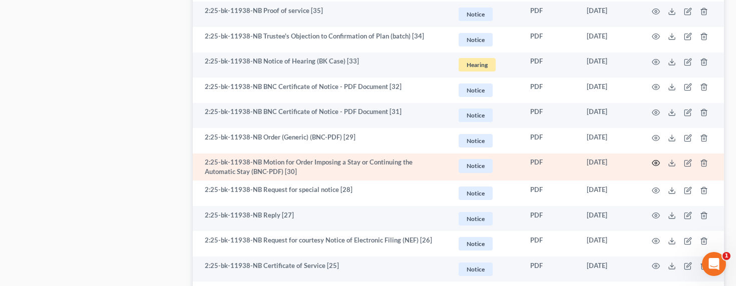
click at [655, 162] on circle "button" at bounding box center [656, 163] width 2 height 2
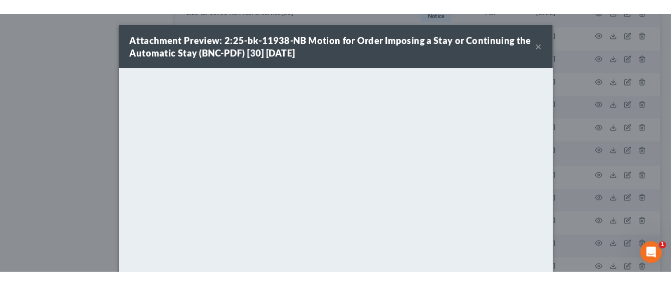
scroll to position [22, 0]
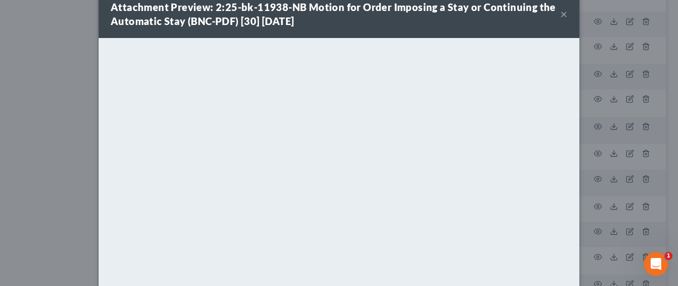
click at [60, 162] on div "Attachment Preview: 2:25-bk-11938-NB Motion for Order Imposing a Stay or Contin…" at bounding box center [339, 143] width 678 height 286
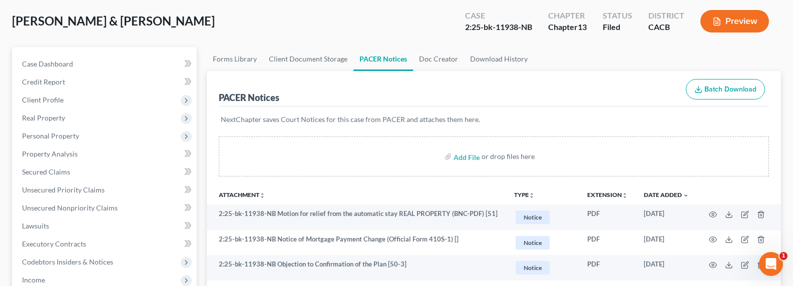
scroll to position [0, 0]
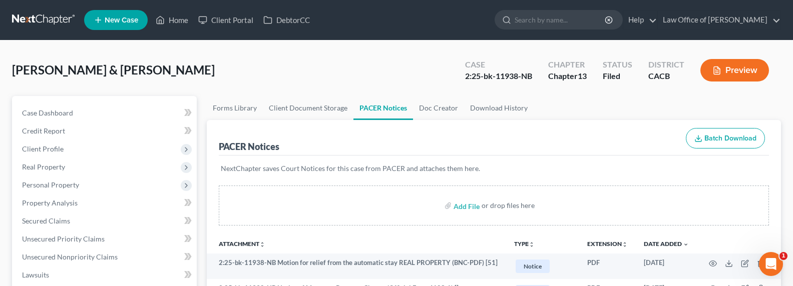
click at [50, 15] on link at bounding box center [44, 20] width 64 height 18
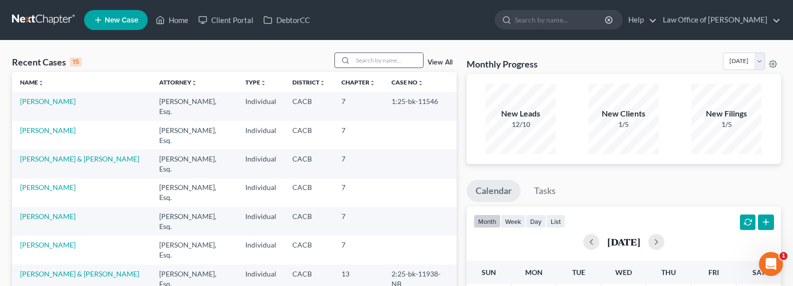
click at [402, 59] on input "search" at bounding box center [388, 60] width 70 height 15
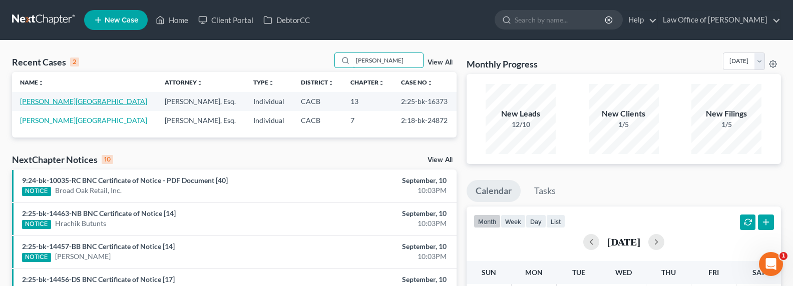
type input "[PERSON_NAME]"
click at [42, 101] on link "[PERSON_NAME][GEOGRAPHIC_DATA]" at bounding box center [83, 101] width 127 height 9
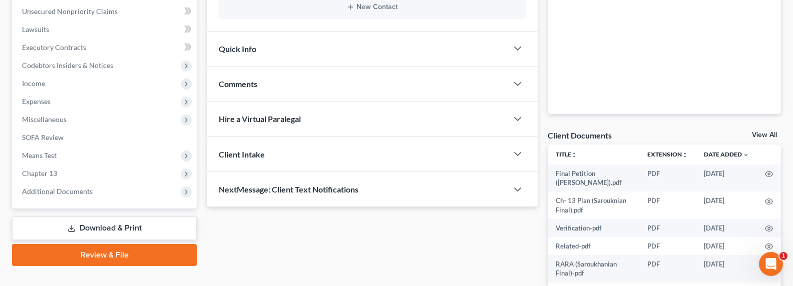
scroll to position [263, 0]
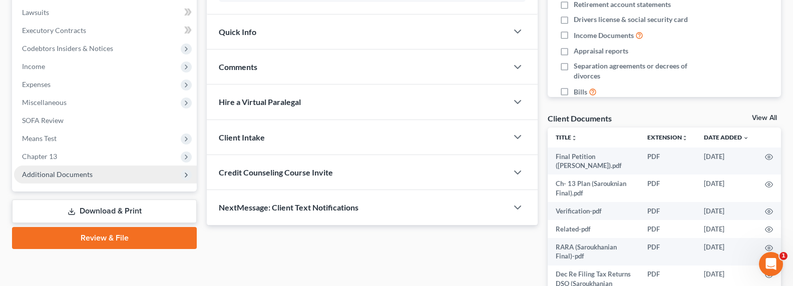
click at [45, 174] on span "Additional Documents" at bounding box center [57, 174] width 71 height 9
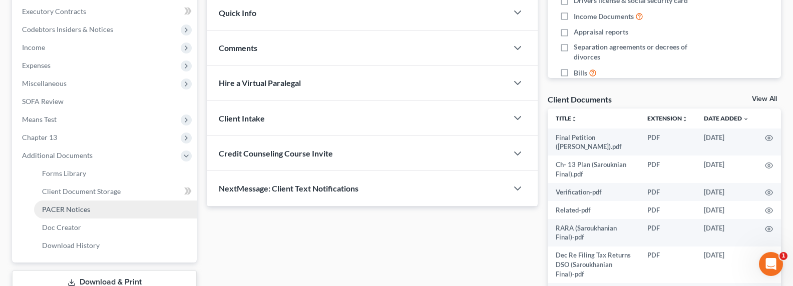
click at [62, 211] on span "PACER Notices" at bounding box center [66, 209] width 48 height 9
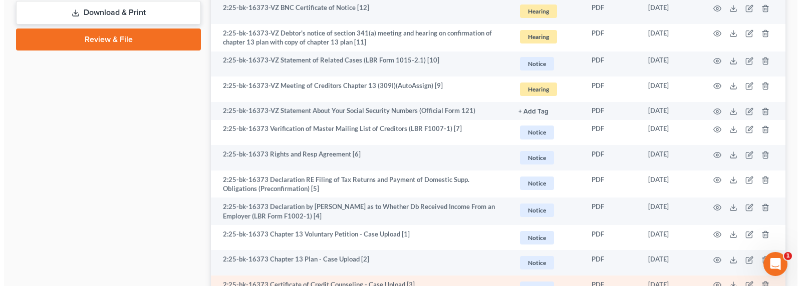
scroll to position [645, 0]
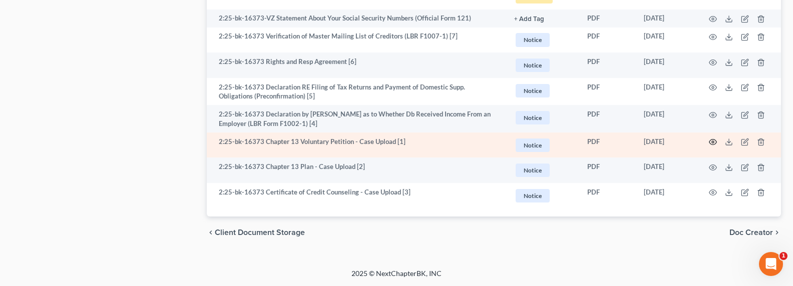
click at [715, 143] on icon "button" at bounding box center [713, 142] width 8 height 8
